Goal: Information Seeking & Learning: Learn about a topic

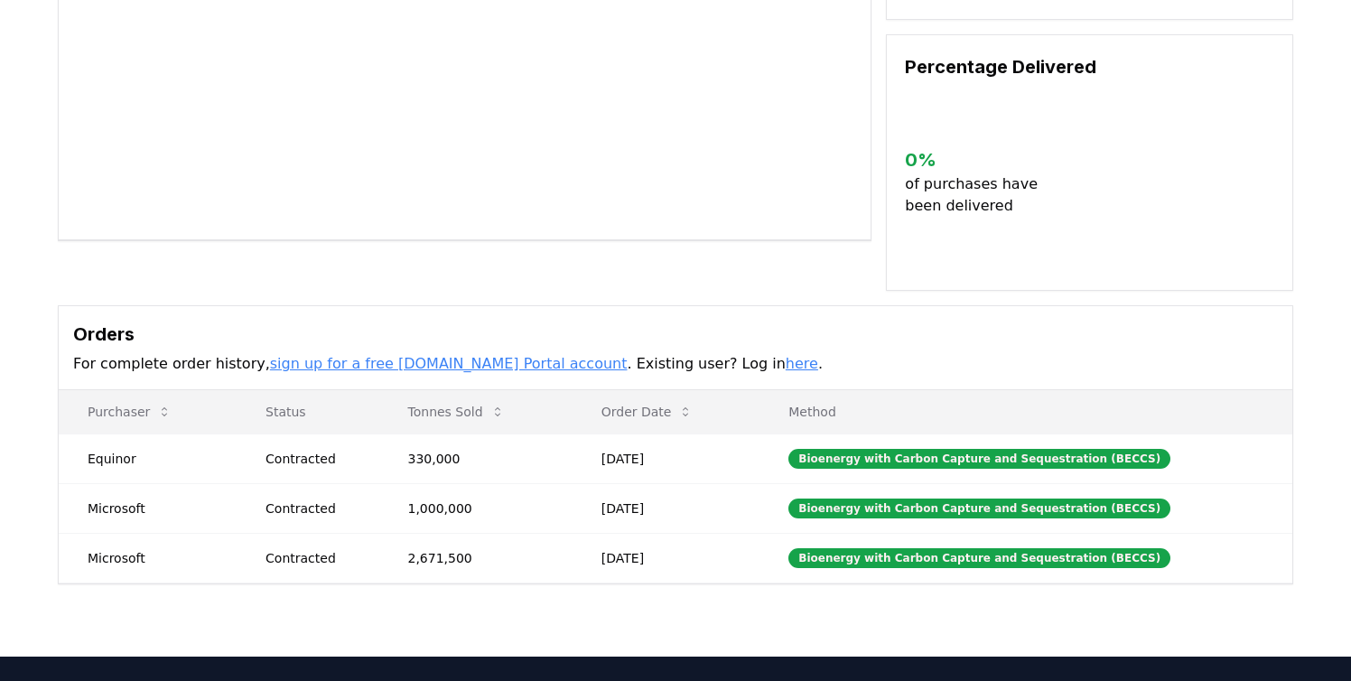
scroll to position [524, 0]
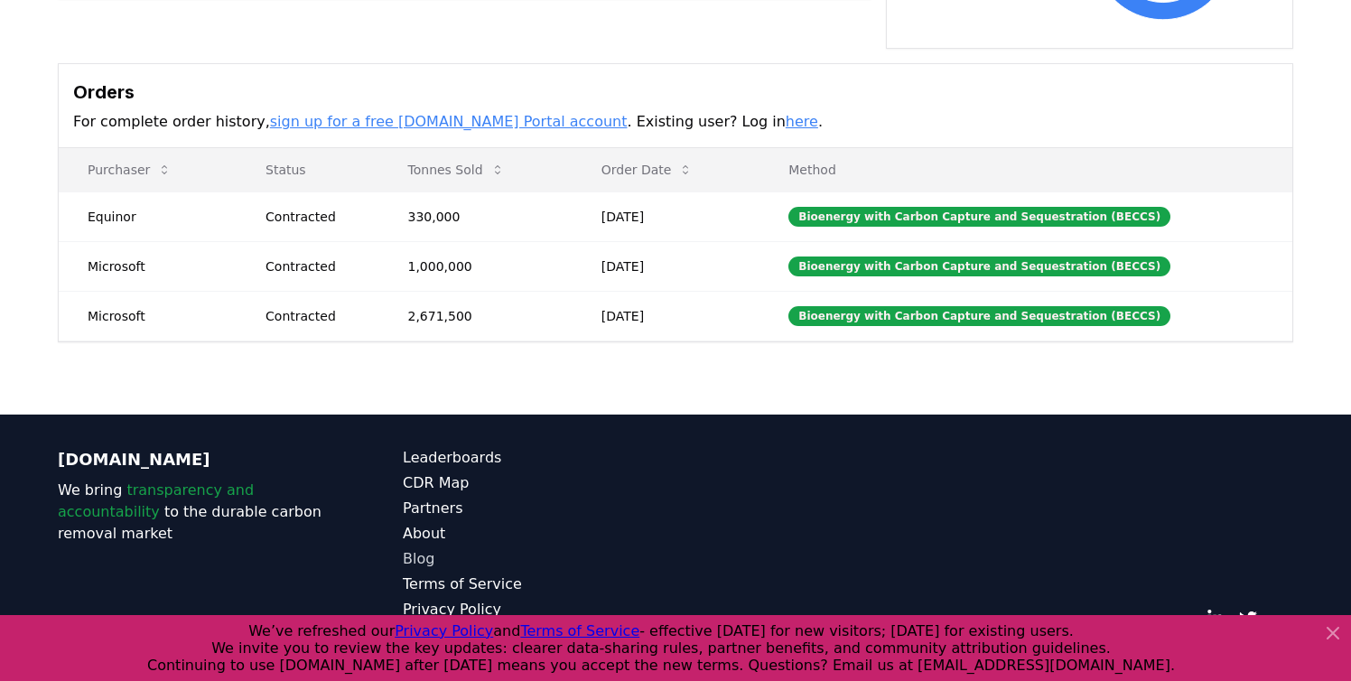
click at [423, 548] on link "Blog" at bounding box center [539, 559] width 273 height 22
drag, startPoint x: 1335, startPoint y: 634, endPoint x: 747, endPoint y: 564, distance: 592.1
click at [1335, 634] on icon at bounding box center [1333, 633] width 11 height 11
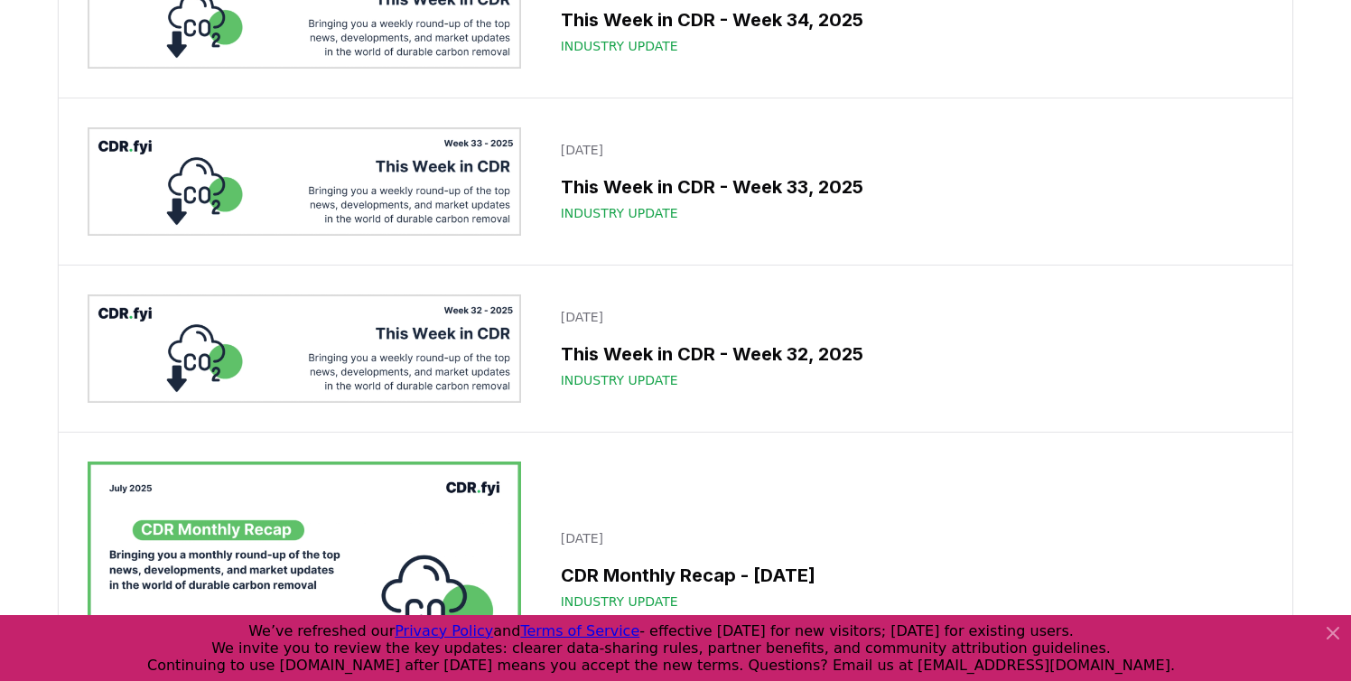
scroll to position [1176, 0]
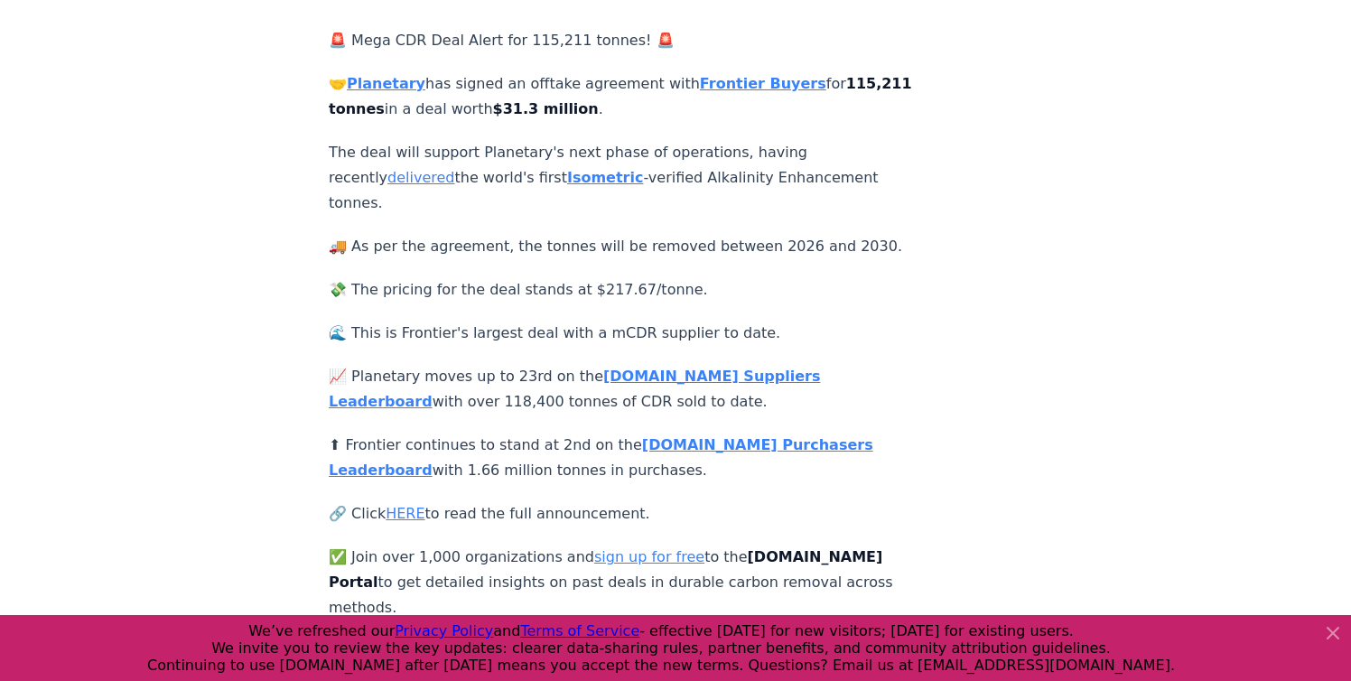
scroll to position [346, 0]
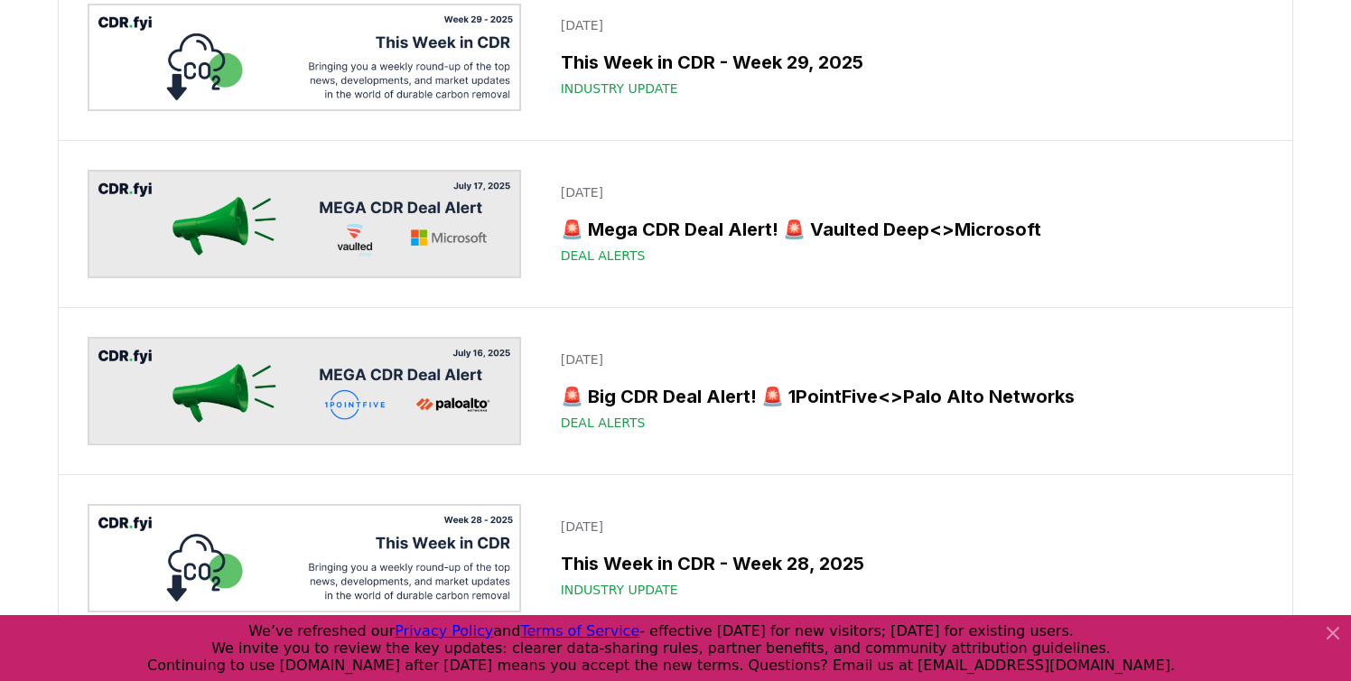
scroll to position [2407, 0]
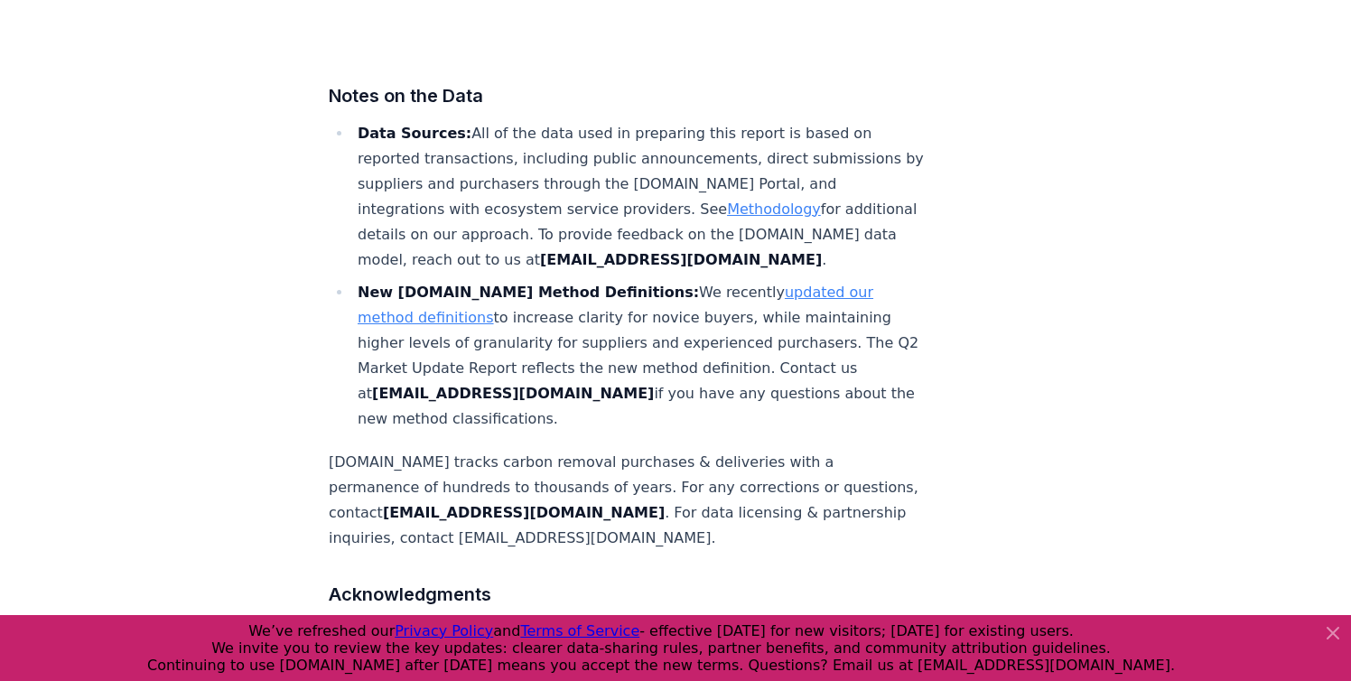
scroll to position [11553, 0]
